Goal: Information Seeking & Learning: Learn about a topic

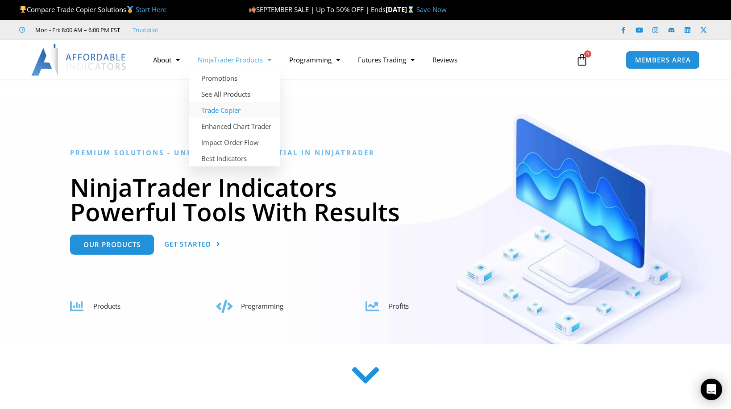
click at [220, 112] on link "Trade Copier" at bounding box center [234, 110] width 91 height 16
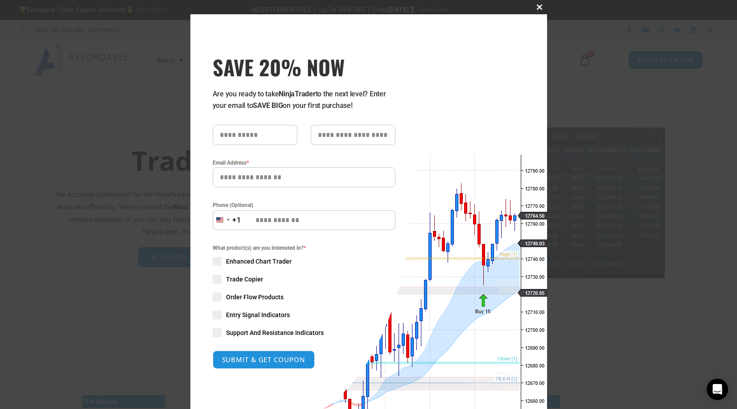
click at [538, 9] on span "SAVE 20% NOW popup" at bounding box center [540, 6] width 14 height 5
